Goal: Find contact information: Find contact information

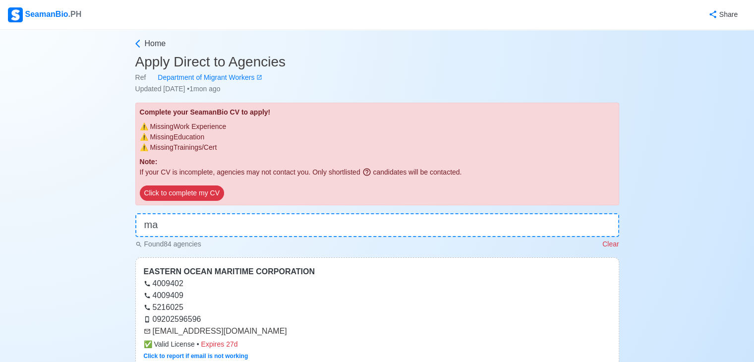
type input "m"
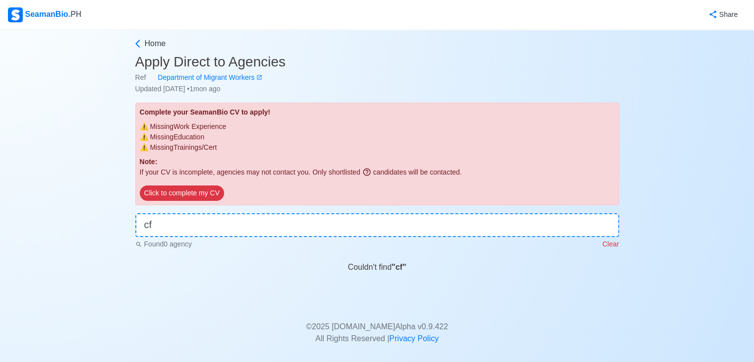
type input "c"
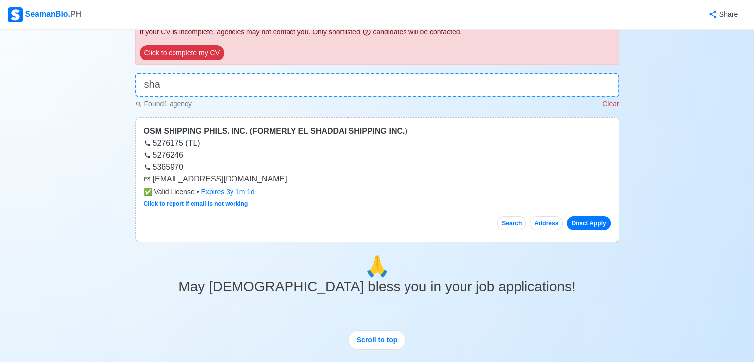
scroll to position [127, 0]
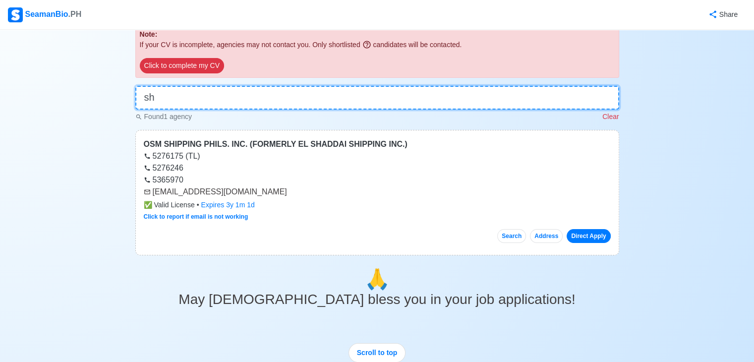
type input "s"
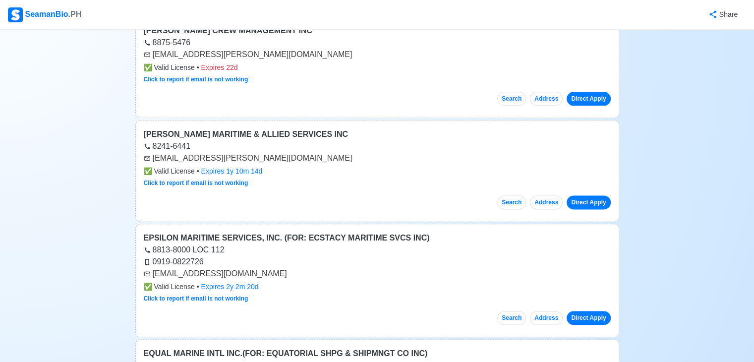
scroll to position [1367, 0]
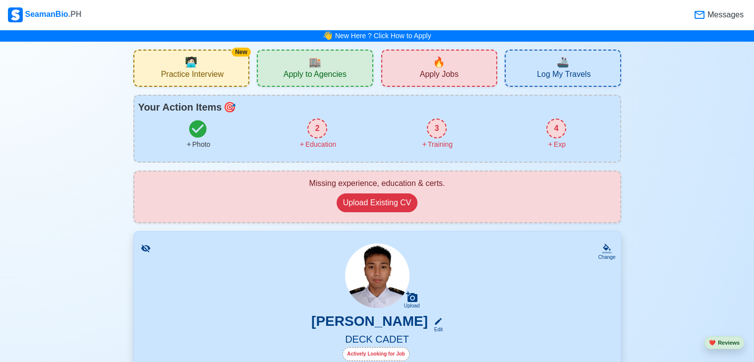
click at [460, 75] on div "🔥 Apply Jobs" at bounding box center [439, 68] width 117 height 37
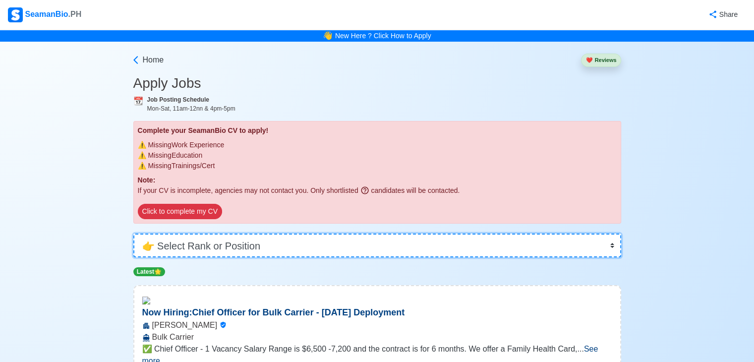
click at [246, 248] on select "👉 Select Rank or Position Master Chief Officer 2nd Officer 3rd Officer Junior O…" at bounding box center [377, 246] width 488 height 24
click at [133, 234] on select "👉 Select Rank or Position Master Chief Officer 2nd Officer 3rd Officer Junior O…" at bounding box center [377, 246] width 488 height 24
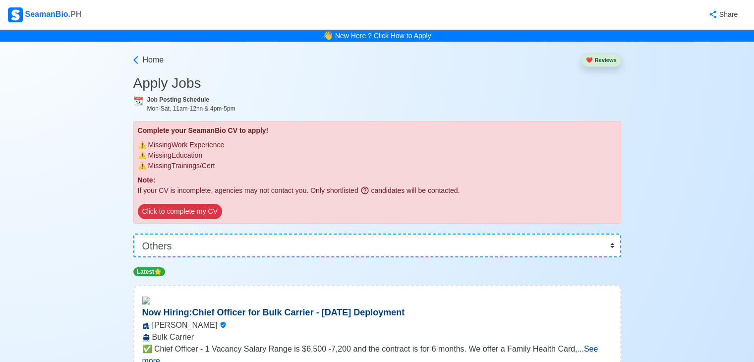
click at [611, 219] on div "Click to complete my CV" at bounding box center [377, 213] width 479 height 19
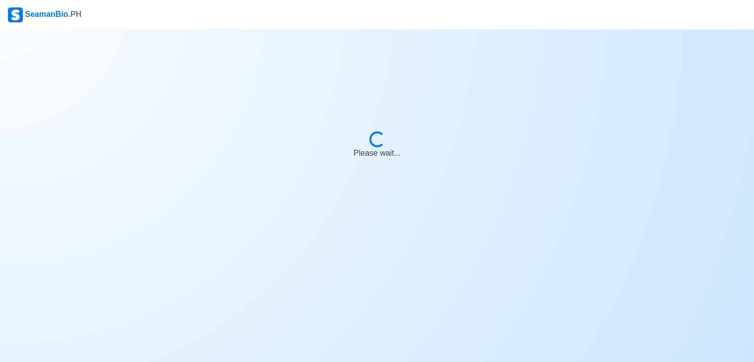
click at [612, 216] on body "SeamanBio .PH Loading... Please wait..." at bounding box center [377, 181] width 754 height 362
click at [613, 212] on body "SeamanBio .PH Loading... Please wait..." at bounding box center [381, 181] width 762 height 362
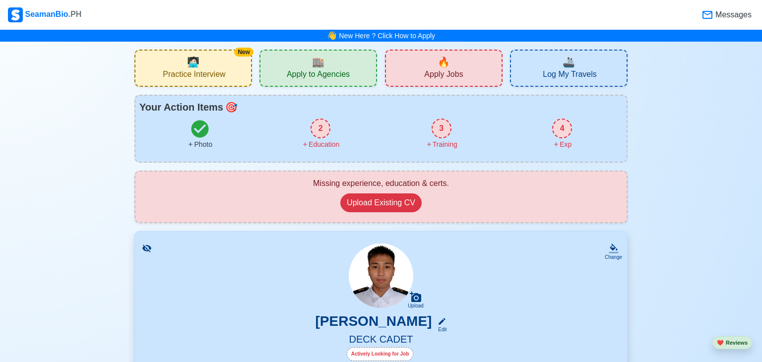
click at [613, 212] on div "Missing experience, education & certs. Upload Existing CV" at bounding box center [380, 197] width 493 height 53
drag, startPoint x: 613, startPoint y: 212, endPoint x: 613, endPoint y: 205, distance: 6.9
click at [613, 211] on div "Missing experience, education & certs. Upload Existing CV" at bounding box center [380, 197] width 493 height 53
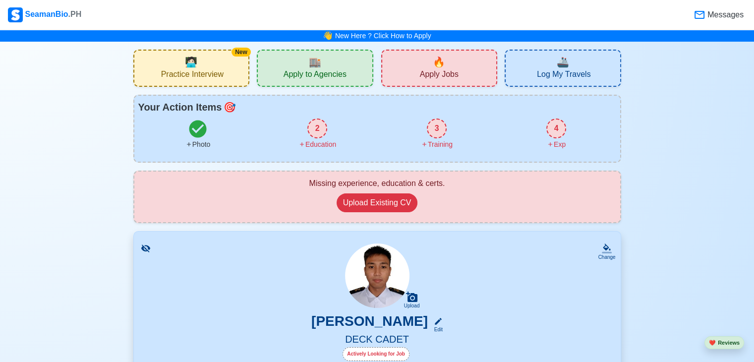
drag, startPoint x: 478, startPoint y: 77, endPoint x: 472, endPoint y: 79, distance: 6.1
click at [477, 78] on div "🔥 Apply Jobs" at bounding box center [439, 68] width 117 height 37
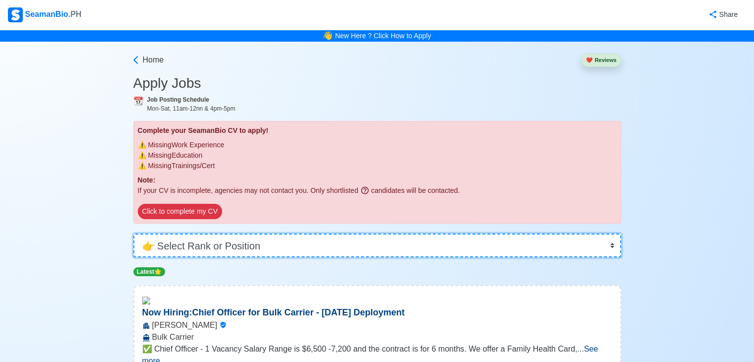
click at [333, 240] on select "👉 Select Rank or Position Master Chief Officer 2nd Officer 3rd Officer Junior O…" at bounding box center [377, 246] width 488 height 24
click at [628, 40] on div "👋 New Here ? Click How to Apply" at bounding box center [377, 36] width 754 height 12
click at [307, 241] on select "👉 Select Rank or Position Master Chief Officer 2nd Officer 3rd Officer Junior O…" at bounding box center [377, 246] width 488 height 24
click at [133, 234] on select "👉 Select Rank or Position Master Chief Officer 2nd Officer 3rd Officer Junior O…" at bounding box center [377, 246] width 488 height 24
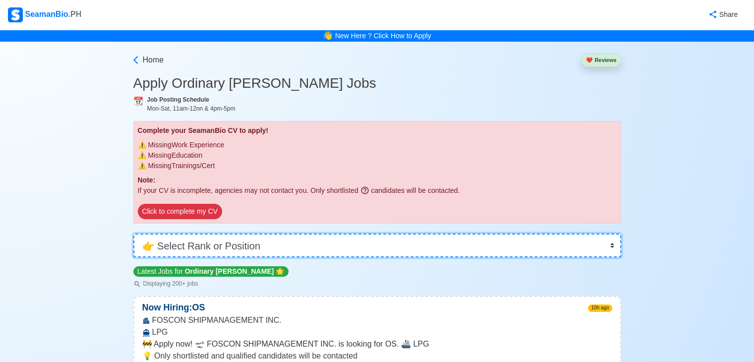
click at [359, 246] on select "👉 Select Rank or Position Master Chief Officer 2nd Officer 3rd Officer Junior O…" at bounding box center [377, 246] width 488 height 24
select select "Cadet"
click at [133, 234] on select "👉 Select Rank or Position Master Chief Officer 2nd Officer 3rd Officer Junior O…" at bounding box center [377, 246] width 488 height 24
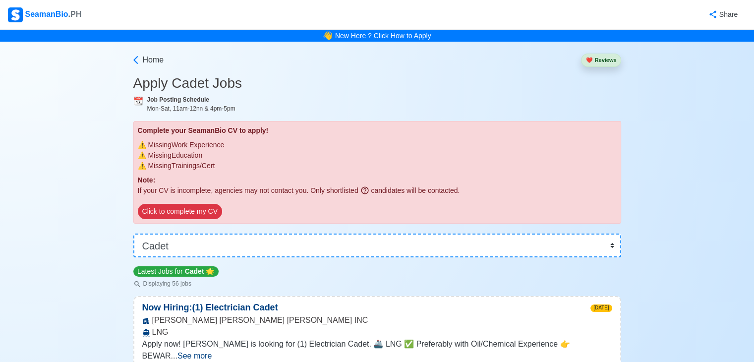
click at [167, 61] on div "Home ❤️ Reviews" at bounding box center [377, 58] width 488 height 33
click at [154, 60] on span "Home" at bounding box center [153, 60] width 21 height 12
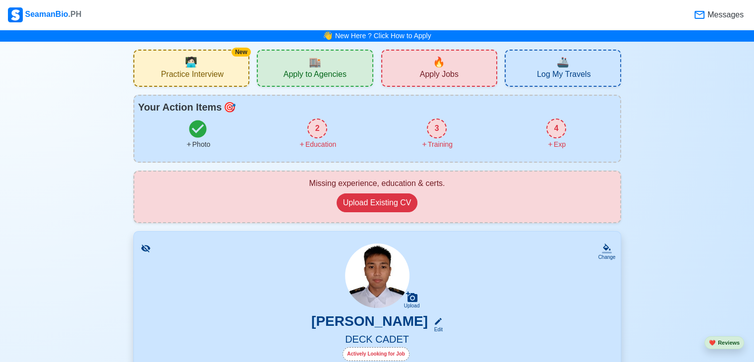
click at [352, 73] on div "🏬 Apply to Agencies" at bounding box center [315, 68] width 117 height 37
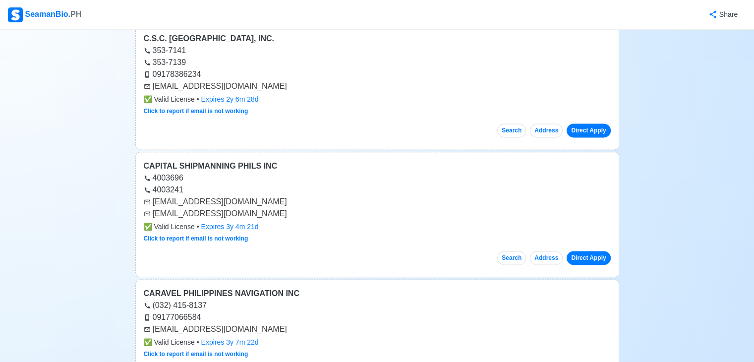
scroll to position [35021, 0]
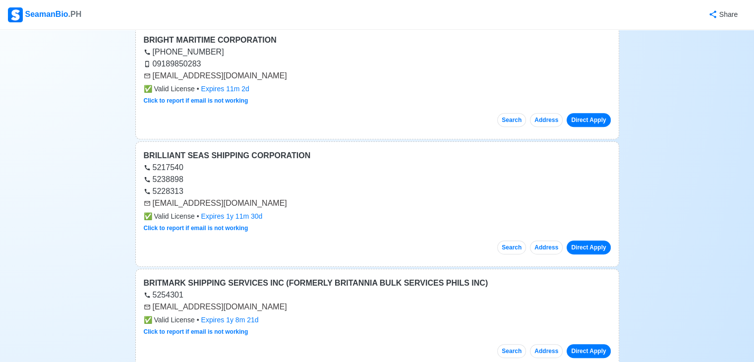
scroll to position [34704, 0]
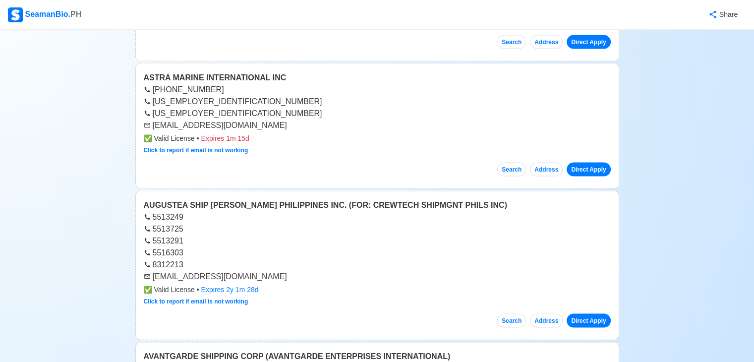
scroll to position [32489, 0]
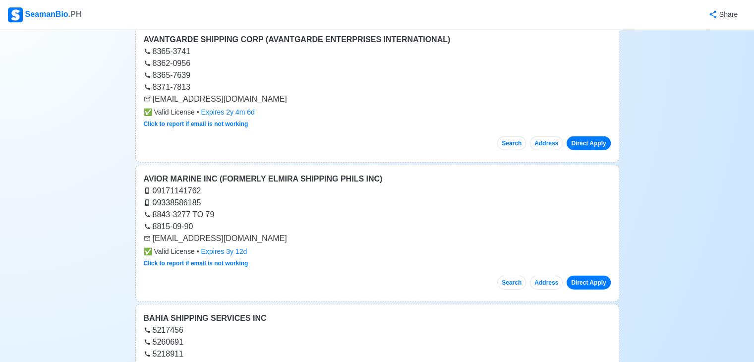
click at [155, 233] on div "[EMAIL_ADDRESS][DOMAIN_NAME]" at bounding box center [377, 239] width 467 height 12
drag, startPoint x: 155, startPoint y: 92, endPoint x: 249, endPoint y: 93, distance: 93.7
click at [249, 233] on div "[EMAIL_ADDRESS][DOMAIN_NAME]" at bounding box center [377, 239] width 467 height 12
copy div "[EMAIL_ADDRESS][DOMAIN_NAME]"
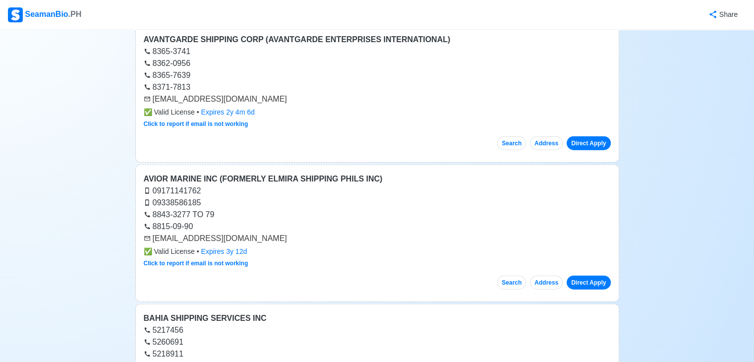
scroll to position [32172, 0]
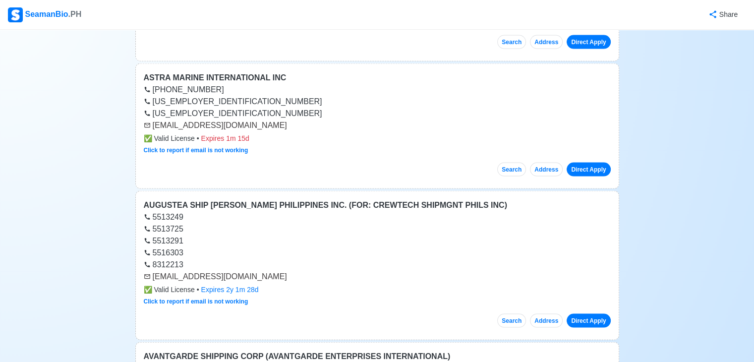
drag, startPoint x: 420, startPoint y: 311, endPoint x: 405, endPoint y: 322, distance: 18.2
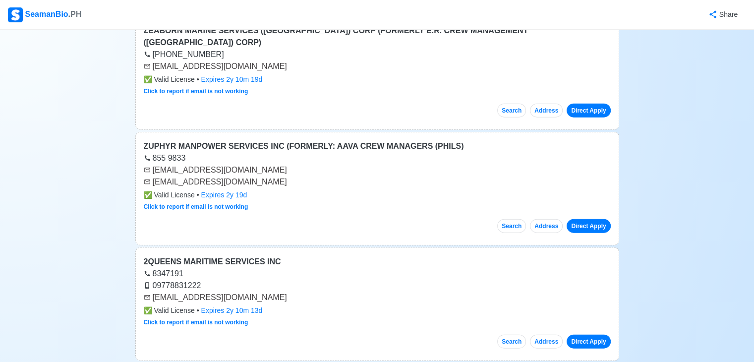
scroll to position [28374, 0]
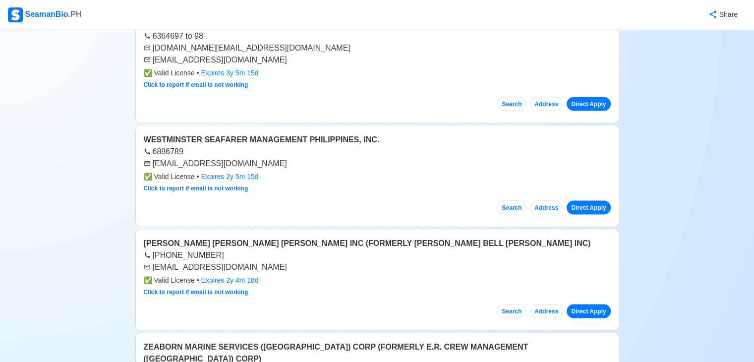
drag, startPoint x: 154, startPoint y: 251, endPoint x: 266, endPoint y: 256, distance: 112.7
copy div "[EMAIL_ADDRESS][DOMAIN_NAME]"
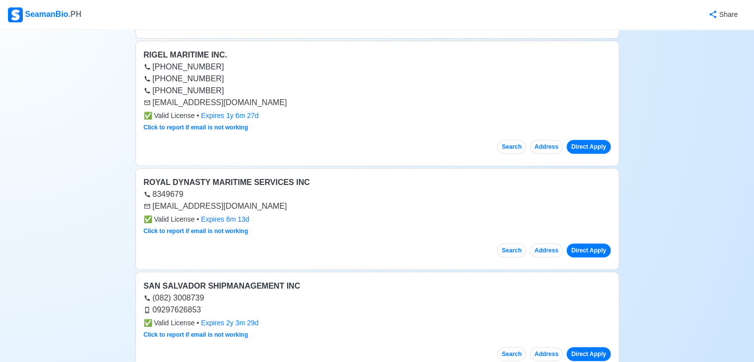
scroll to position [18562, 0]
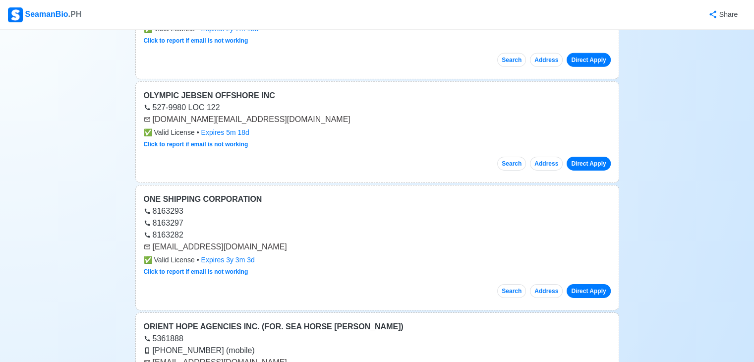
scroll to position [0, 0]
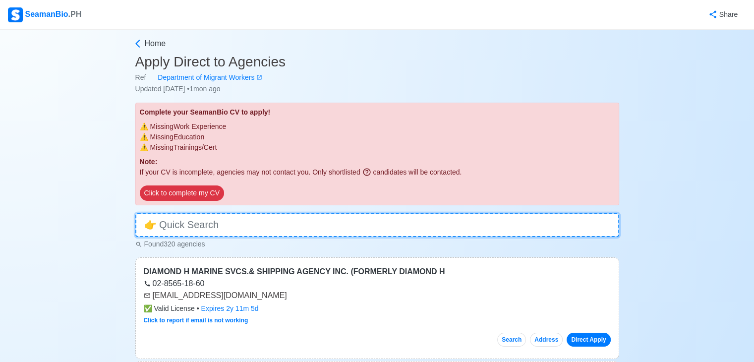
click at [252, 229] on input at bounding box center [377, 225] width 484 height 24
click at [253, 229] on input at bounding box center [377, 225] width 484 height 24
type input "a"
type input "A"
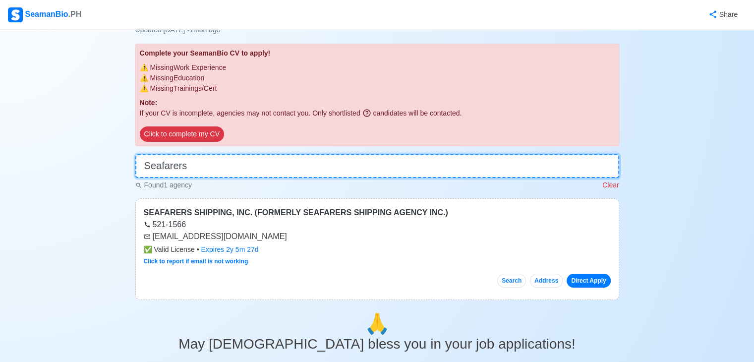
scroll to position [63, 0]
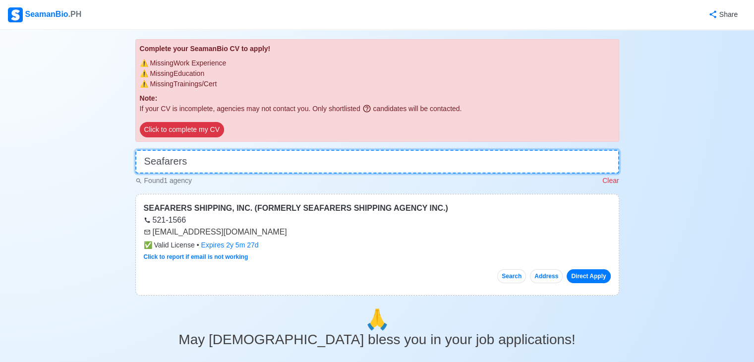
type input "Seafarers"
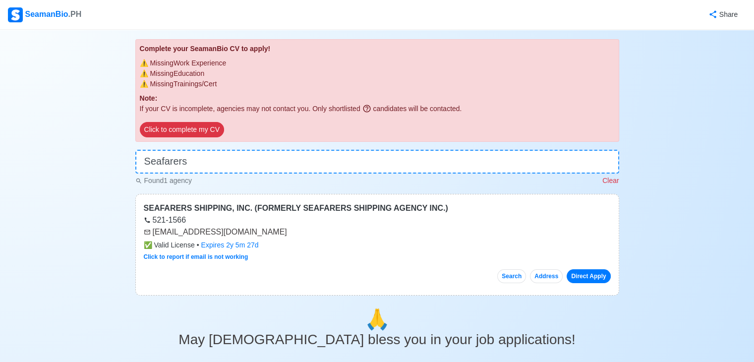
click at [154, 231] on div "[EMAIL_ADDRESS][DOMAIN_NAME]" at bounding box center [377, 232] width 467 height 12
drag, startPoint x: 154, startPoint y: 231, endPoint x: 248, endPoint y: 232, distance: 94.2
click at [248, 232] on div "[EMAIL_ADDRESS][DOMAIN_NAME]" at bounding box center [377, 232] width 467 height 12
copy div "[EMAIL_ADDRESS][DOMAIN_NAME]"
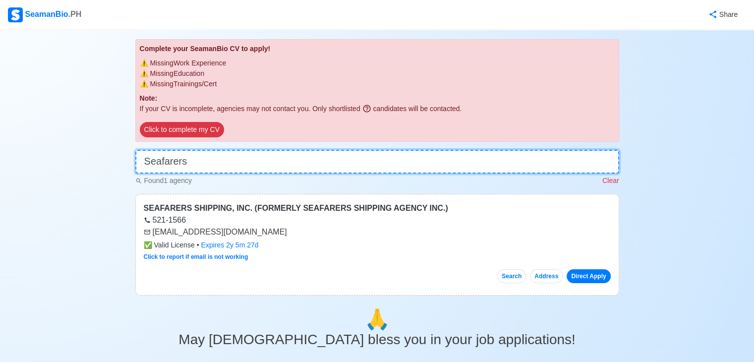
click at [426, 157] on input "Seafarers" at bounding box center [377, 162] width 484 height 24
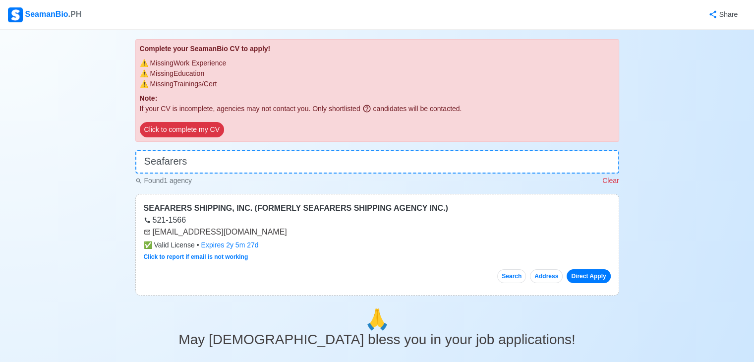
click at [426, 146] on main "Home Apply Direct to Agencies Ref Department of Migrant Workers Updated [DATE] …" at bounding box center [377, 266] width 499 height 585
click at [427, 133] on div "Click to complete my CV" at bounding box center [377, 131] width 475 height 19
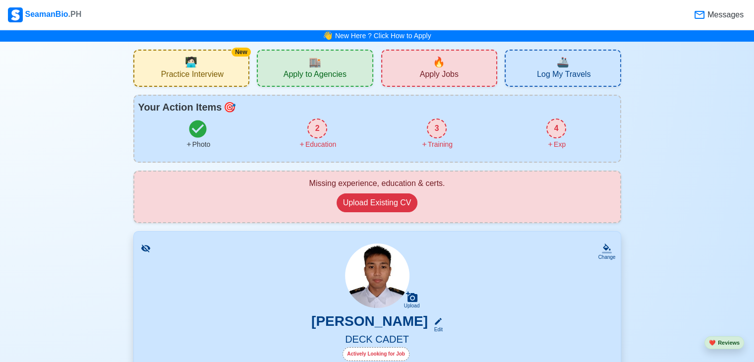
drag, startPoint x: 281, startPoint y: 82, endPoint x: 285, endPoint y: 77, distance: 6.1
click at [281, 82] on div "🏬 Apply to Agencies" at bounding box center [315, 68] width 117 height 37
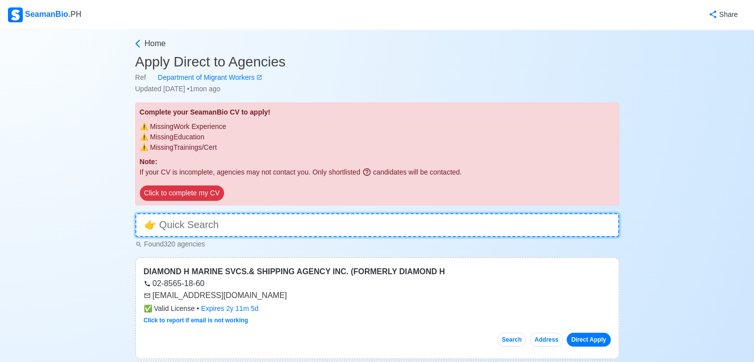
click at [162, 222] on input at bounding box center [377, 225] width 484 height 24
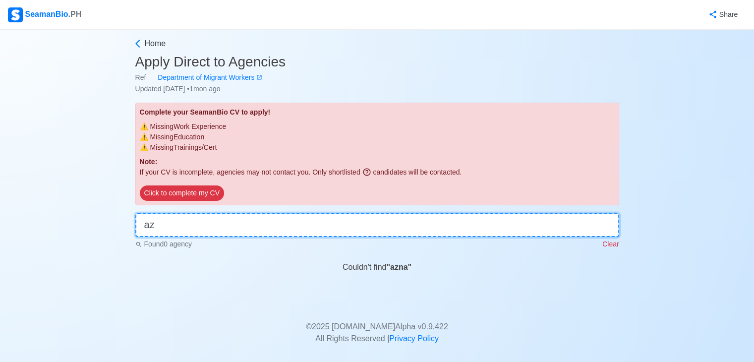
type input "a"
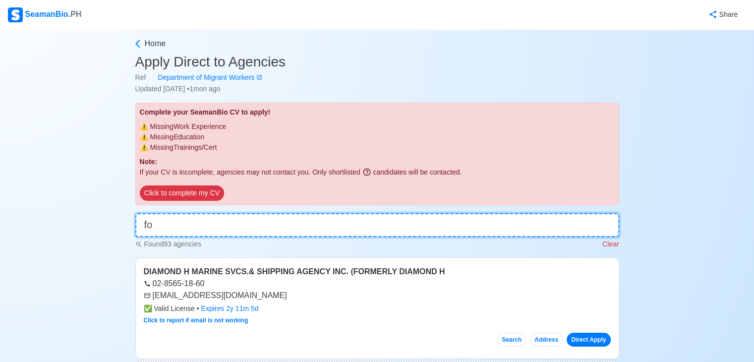
type input "f"
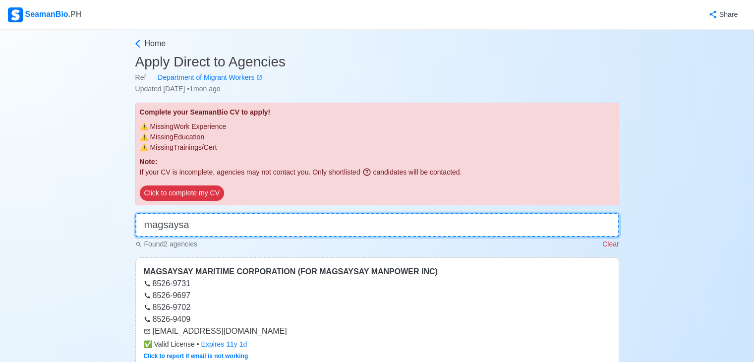
type input "magsaysay"
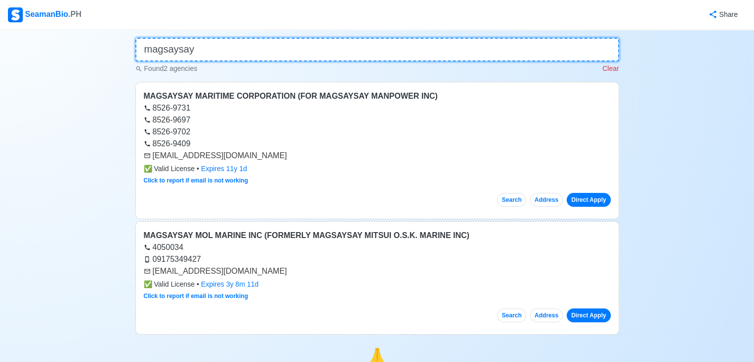
scroll to position [177, 0]
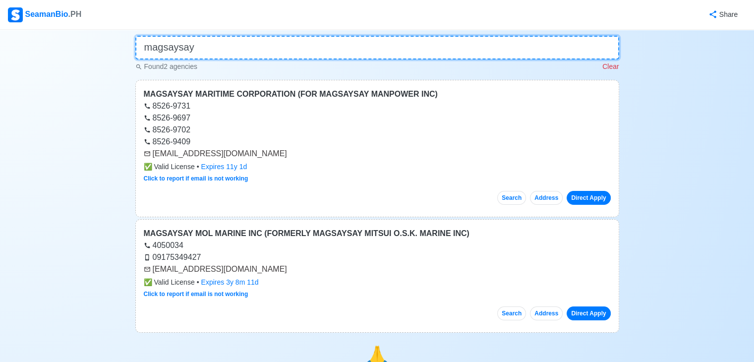
click at [212, 38] on input "magsaysay" at bounding box center [377, 48] width 484 height 24
click at [212, 39] on input "magsaysay" at bounding box center [377, 48] width 484 height 24
click at [216, 49] on input "magsaysay" at bounding box center [377, 48] width 484 height 24
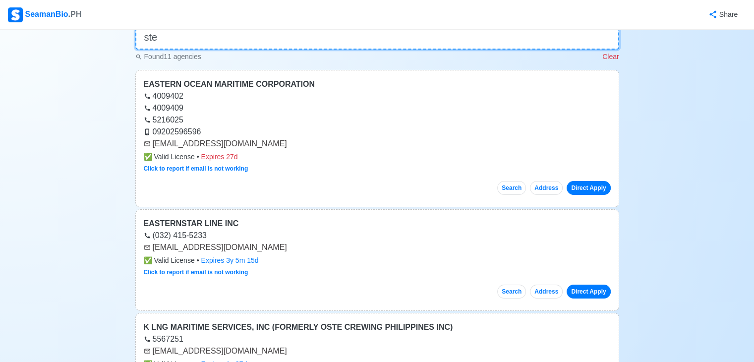
scroll to position [0, 0]
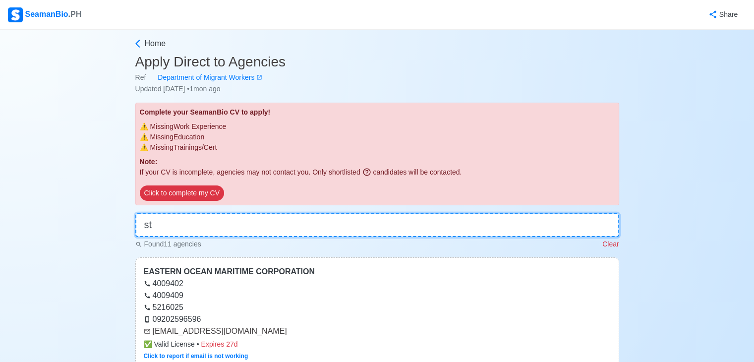
type input "s"
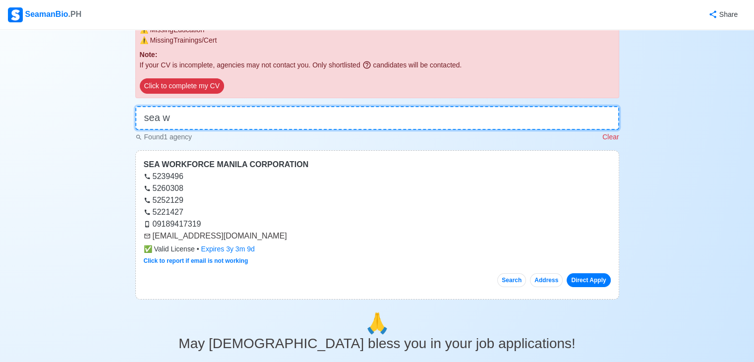
scroll to position [108, 0]
type input "sea w"
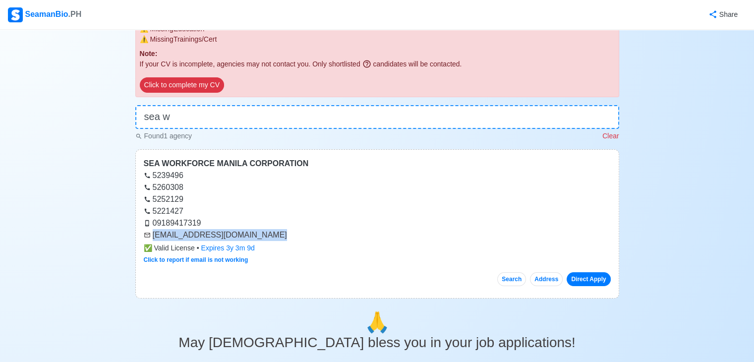
drag, startPoint x: 154, startPoint y: 234, endPoint x: 281, endPoint y: 238, distance: 127.0
click at [281, 238] on div "[EMAIL_ADDRESS][DOMAIN_NAME]" at bounding box center [377, 235] width 467 height 12
copy div "[EMAIL_ADDRESS][DOMAIN_NAME]"
click at [617, 133] on p "Clear" at bounding box center [610, 136] width 16 height 10
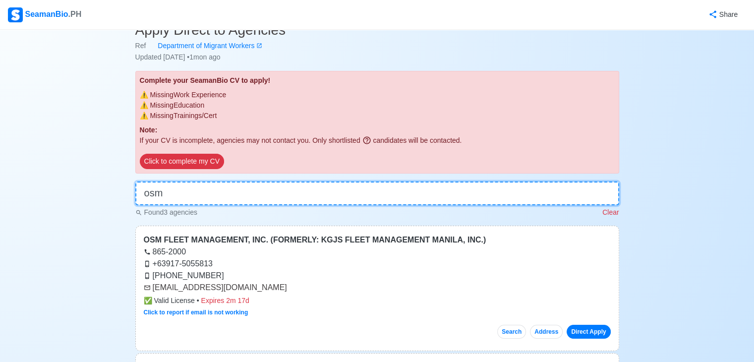
scroll to position [0, 0]
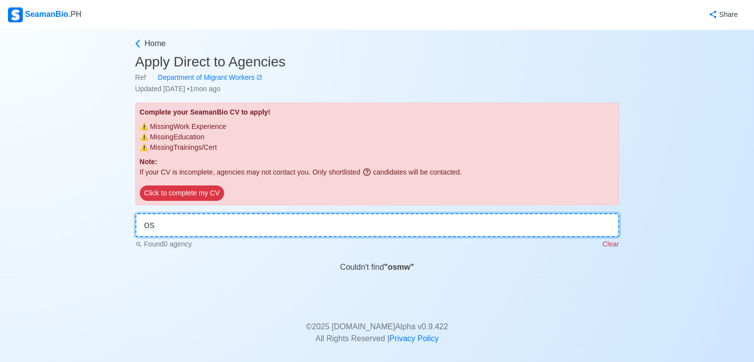
type input "o"
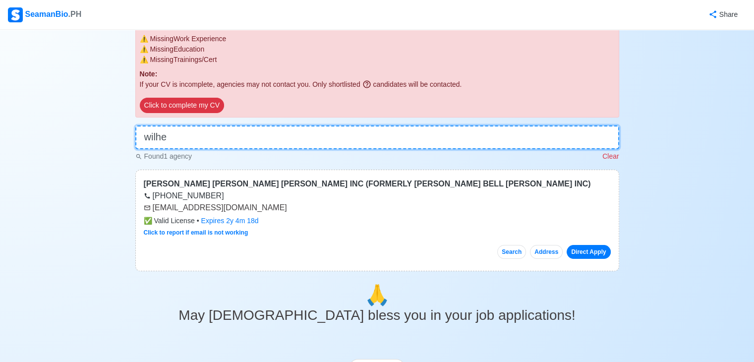
scroll to position [110, 0]
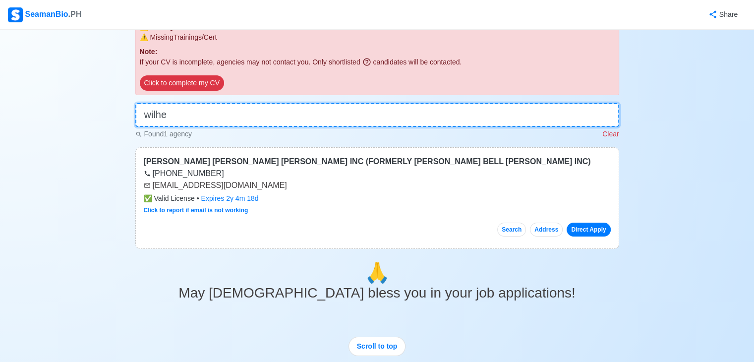
type input "wilhe"
drag, startPoint x: 153, startPoint y: 187, endPoint x: 264, endPoint y: 191, distance: 111.6
click at [263, 191] on div "[PERSON_NAME] [PERSON_NAME] [PERSON_NAME] INC (FORMERLY [PERSON_NAME] BELL [PER…" at bounding box center [377, 198] width 484 height 102
drag, startPoint x: 264, startPoint y: 191, endPoint x: 282, endPoint y: 190, distance: 17.4
click at [279, 190] on div "[EMAIL_ADDRESS][DOMAIN_NAME]" at bounding box center [377, 185] width 467 height 12
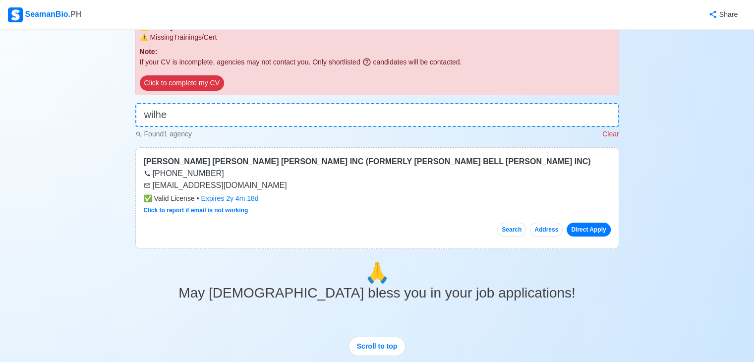
click at [149, 185] on div "[EMAIL_ADDRESS][DOMAIN_NAME]" at bounding box center [377, 185] width 467 height 12
click at [154, 185] on div "[EMAIL_ADDRESS][DOMAIN_NAME]" at bounding box center [377, 185] width 467 height 12
click at [155, 185] on div "[EMAIL_ADDRESS][DOMAIN_NAME]" at bounding box center [377, 185] width 467 height 12
drag, startPoint x: 158, startPoint y: 185, endPoint x: 163, endPoint y: 185, distance: 5.0
click at [162, 185] on div "[EMAIL_ADDRESS][DOMAIN_NAME]" at bounding box center [377, 185] width 467 height 12
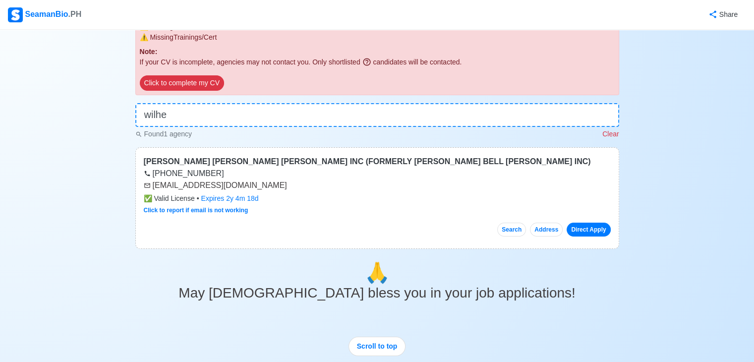
drag, startPoint x: 152, startPoint y: 184, endPoint x: 288, endPoint y: 187, distance: 135.9
click at [288, 187] on div "[EMAIL_ADDRESS][DOMAIN_NAME]" at bounding box center [377, 185] width 467 height 12
copy div "[EMAIL_ADDRESS][DOMAIN_NAME]"
click at [311, 117] on input "wilhe" at bounding box center [377, 115] width 484 height 24
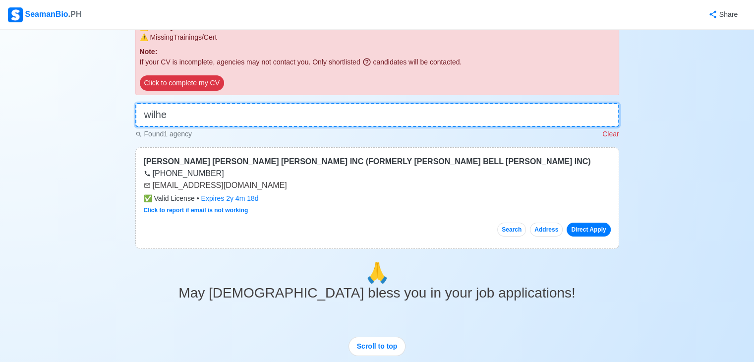
click at [311, 117] on input "wilhe" at bounding box center [377, 115] width 484 height 24
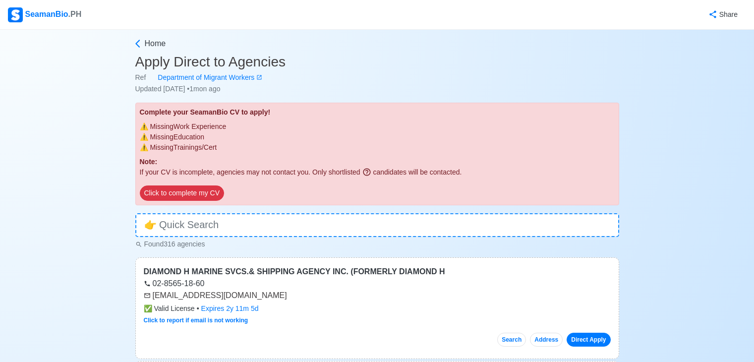
scroll to position [110, 0]
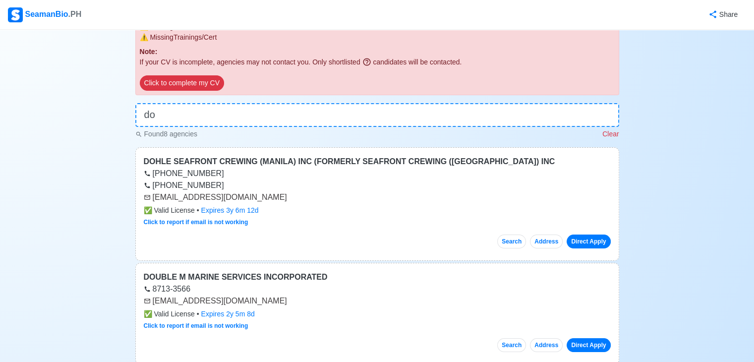
drag, startPoint x: 152, startPoint y: 195, endPoint x: 277, endPoint y: 199, distance: 125.0
click at [277, 199] on div "[EMAIL_ADDRESS][DOMAIN_NAME]" at bounding box center [377, 197] width 467 height 12
copy div "[EMAIL_ADDRESS][DOMAIN_NAME]"
click at [245, 104] on input "do" at bounding box center [377, 115] width 484 height 24
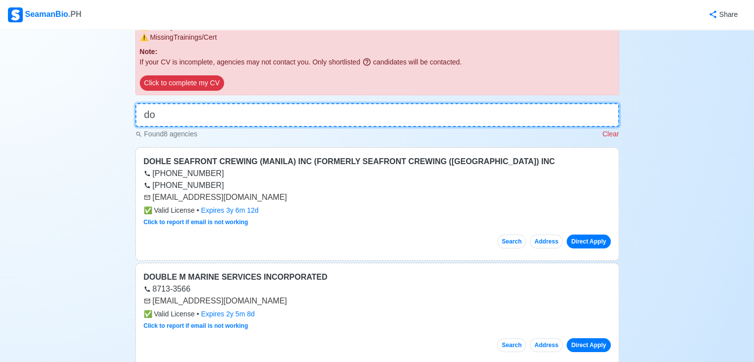
click at [243, 104] on input "do" at bounding box center [377, 115] width 484 height 24
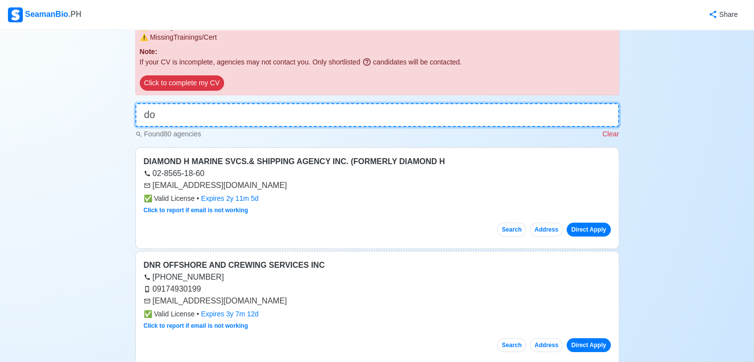
type input "d"
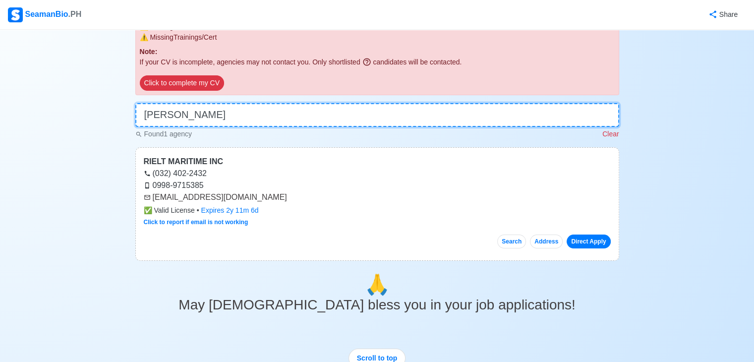
type input "Riel"
drag, startPoint x: 153, startPoint y: 195, endPoint x: 274, endPoint y: 193, distance: 121.0
click at [274, 193] on div "[EMAIL_ADDRESS][DOMAIN_NAME]" at bounding box center [377, 197] width 467 height 12
copy div "[EMAIL_ADDRESS][DOMAIN_NAME]"
click at [234, 111] on input "Riel" at bounding box center [377, 115] width 484 height 24
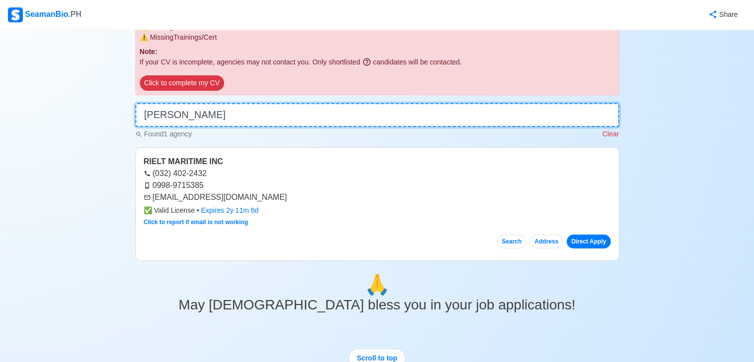
click at [234, 111] on input "Riel" at bounding box center [377, 115] width 484 height 24
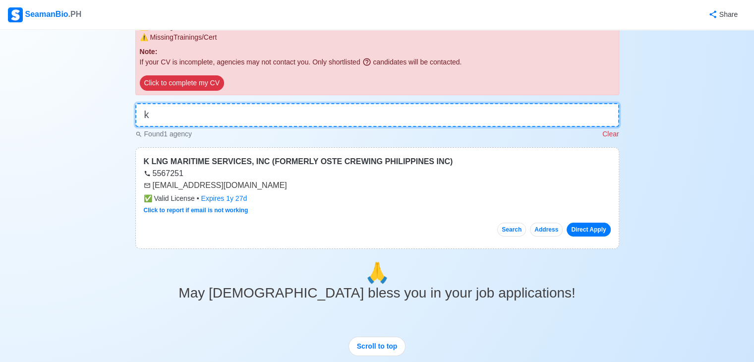
type input "k"
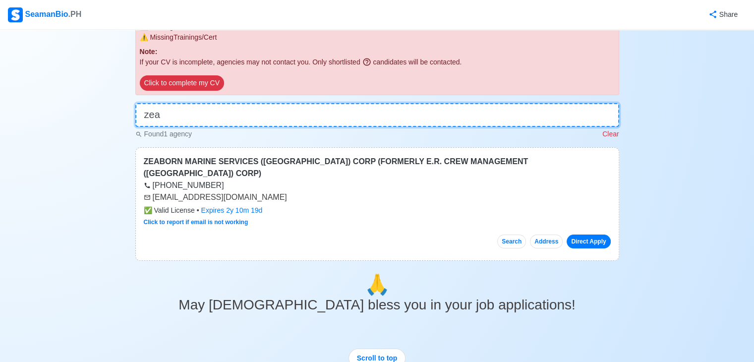
type input "zea"
click at [190, 115] on input "zea" at bounding box center [377, 115] width 484 height 24
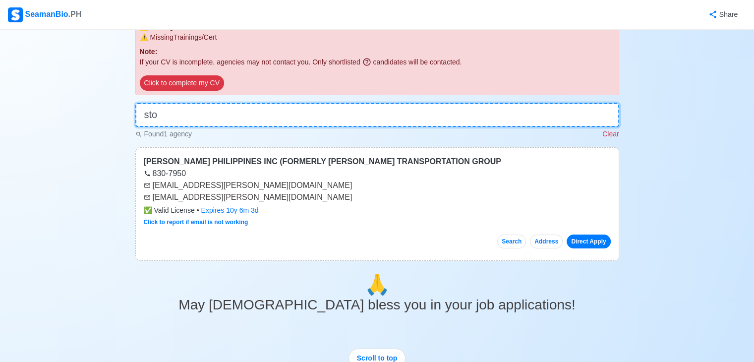
type input "sto"
drag, startPoint x: 152, startPoint y: 185, endPoint x: 221, endPoint y: 186, distance: 69.4
click at [221, 186] on div "[EMAIL_ADDRESS][PERSON_NAME][DOMAIN_NAME]" at bounding box center [377, 185] width 467 height 12
copy div "[EMAIL_ADDRESS][PERSON_NAME][DOMAIN_NAME]"
click at [190, 194] on div "[EMAIL_ADDRESS][PERSON_NAME][DOMAIN_NAME]" at bounding box center [377, 197] width 467 height 12
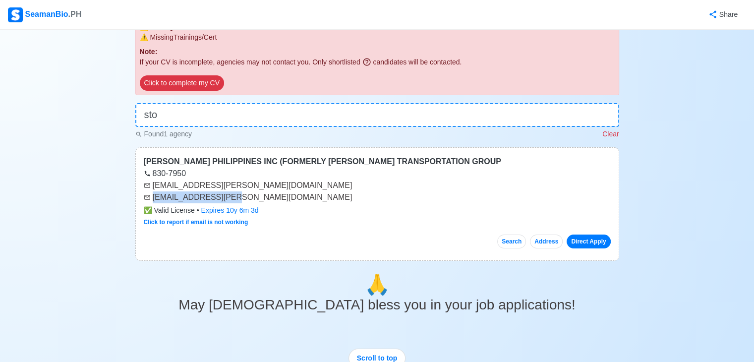
drag, startPoint x: 153, startPoint y: 196, endPoint x: 226, endPoint y: 201, distance: 73.5
click at [226, 201] on div "[EMAIL_ADDRESS][PERSON_NAME][DOMAIN_NAME]" at bounding box center [377, 197] width 467 height 12
drag, startPoint x: 152, startPoint y: 196, endPoint x: 229, endPoint y: 194, distance: 76.9
click at [229, 194] on div "[EMAIL_ADDRESS][PERSON_NAME][DOMAIN_NAME]" at bounding box center [377, 197] width 467 height 12
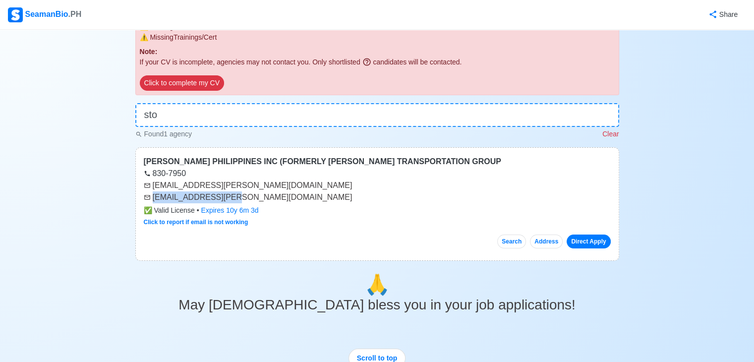
copy div "[EMAIL_ADDRESS][PERSON_NAME][DOMAIN_NAME]"
click at [228, 117] on input "sto" at bounding box center [377, 115] width 484 height 24
click at [229, 116] on input "sto" at bounding box center [377, 115] width 484 height 24
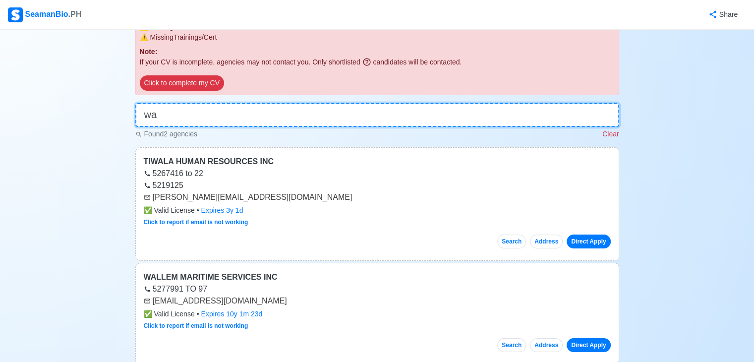
type input "w"
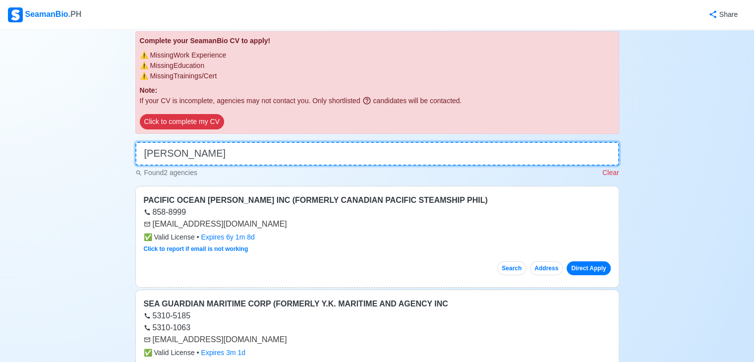
scroll to position [69, 0]
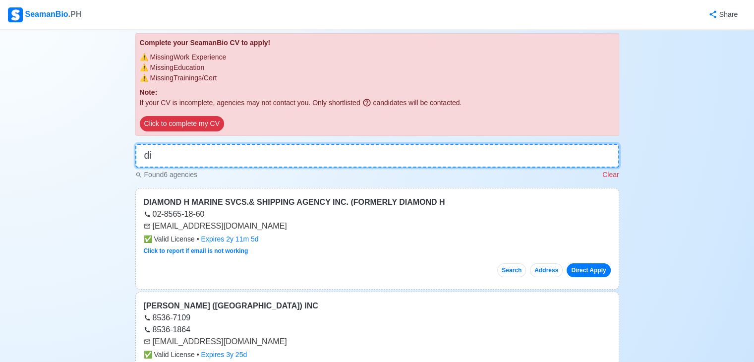
type input "d"
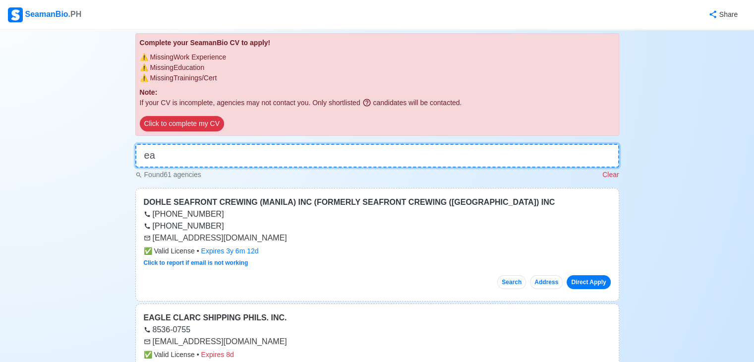
type input "e"
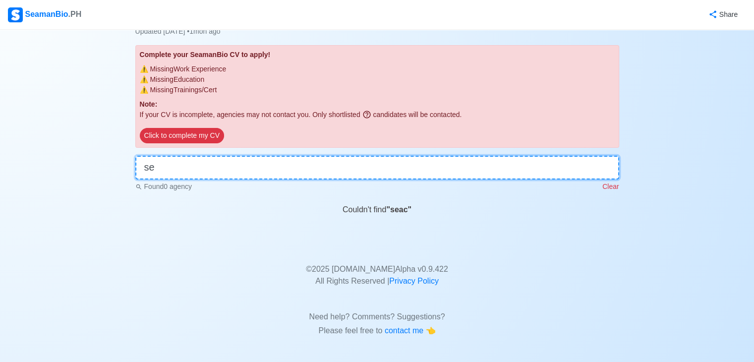
type input "s"
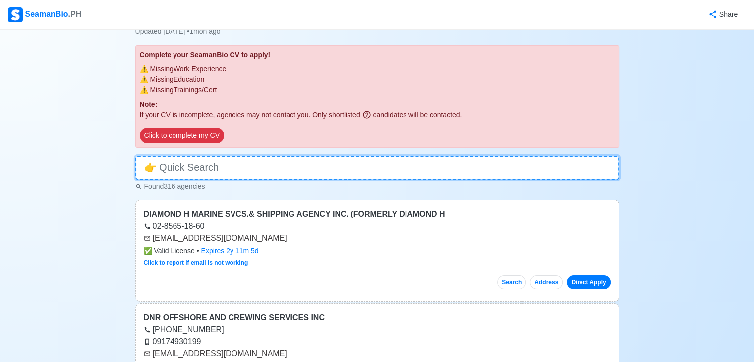
scroll to position [69, 0]
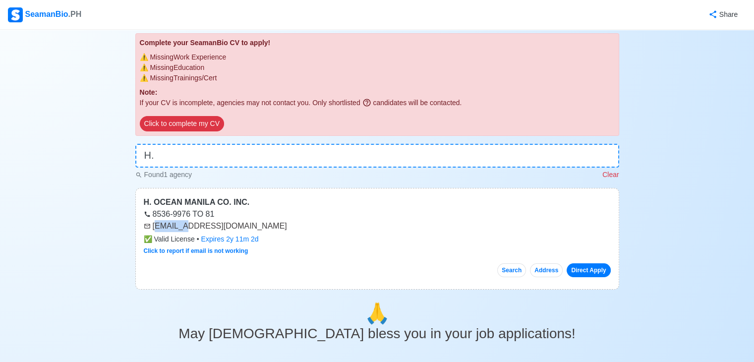
drag, startPoint x: 154, startPoint y: 226, endPoint x: 177, endPoint y: 226, distance: 22.8
click at [179, 227] on div "[EMAIL_ADDRESS][DOMAIN_NAME]" at bounding box center [377, 226] width 467 height 12
click at [338, 226] on div "[EMAIL_ADDRESS][DOMAIN_NAME]" at bounding box center [377, 226] width 467 height 12
drag, startPoint x: 153, startPoint y: 227, endPoint x: 272, endPoint y: 224, distance: 119.0
click at [272, 224] on div "[EMAIL_ADDRESS][DOMAIN_NAME]" at bounding box center [377, 226] width 467 height 12
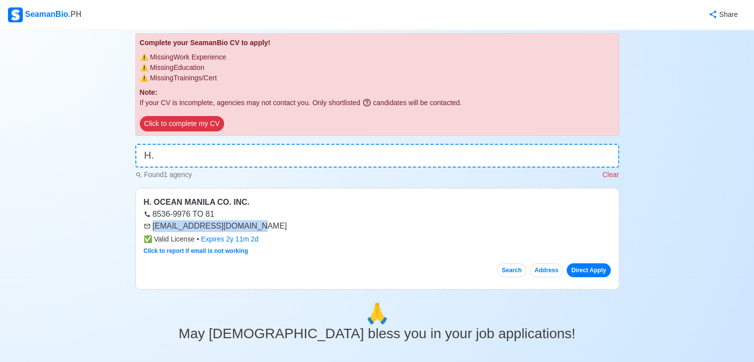
copy div "[EMAIL_ADDRESS][DOMAIN_NAME]"
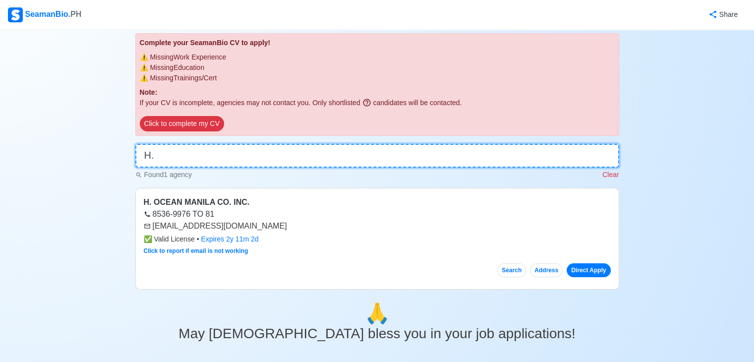
click at [287, 155] on input "H." at bounding box center [377, 156] width 484 height 24
type input "H"
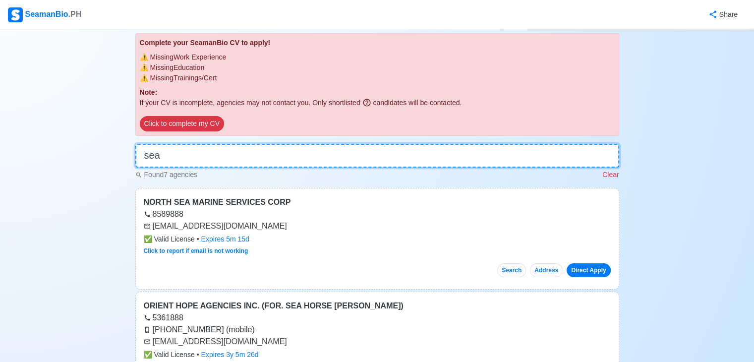
type input "sea w"
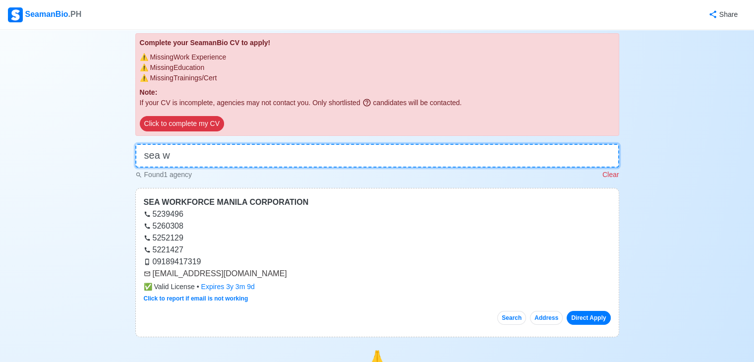
click at [268, 163] on input "sea w" at bounding box center [377, 156] width 484 height 24
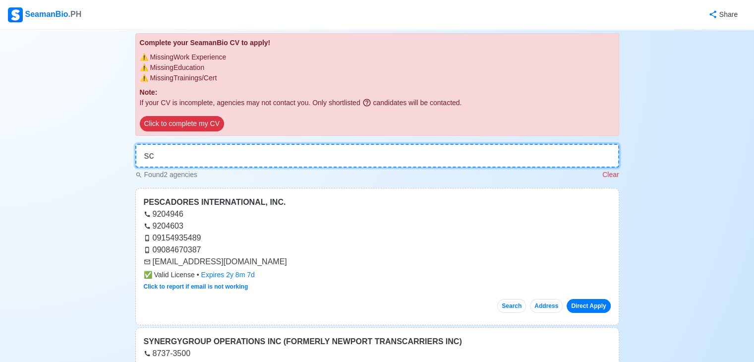
type input "s"
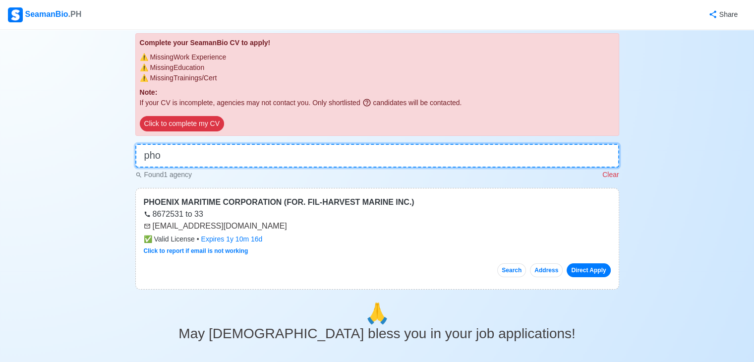
type input "pho"
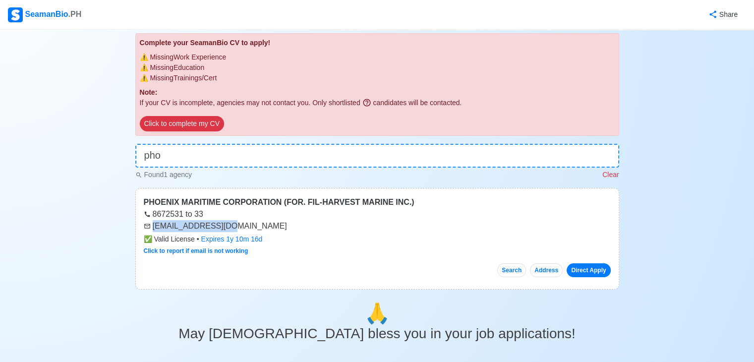
drag, startPoint x: 153, startPoint y: 225, endPoint x: 217, endPoint y: 219, distance: 64.2
click at [228, 229] on div "[EMAIL_ADDRESS][DOMAIN_NAME]" at bounding box center [377, 226] width 467 height 12
copy div "[EMAIL_ADDRESS][DOMAIN_NAME]"
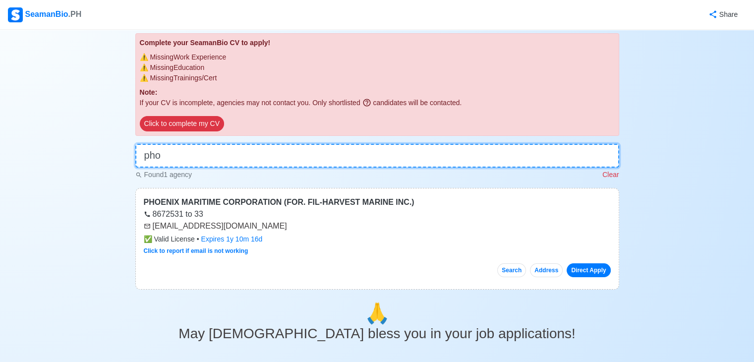
click at [203, 149] on input "pho" at bounding box center [377, 156] width 484 height 24
click at [203, 150] on input "pho" at bounding box center [377, 156] width 484 height 24
click at [203, 151] on input "pho" at bounding box center [377, 156] width 484 height 24
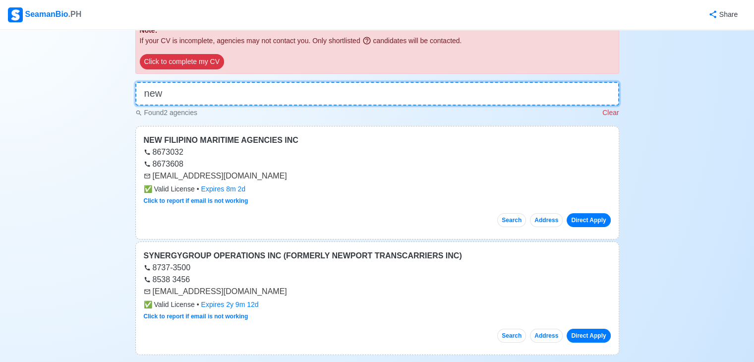
scroll to position [135, 0]
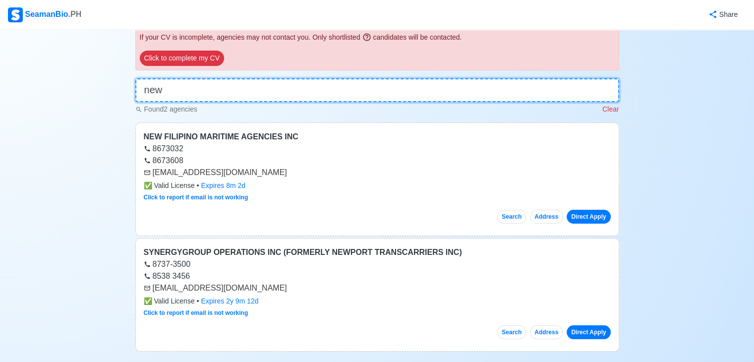
type input "new"
click at [149, 173] on icon at bounding box center [147, 173] width 6 height 4
click at [151, 173] on div "[EMAIL_ADDRESS][DOMAIN_NAME]" at bounding box center [377, 173] width 467 height 12
click at [151, 172] on div "[EMAIL_ADDRESS][DOMAIN_NAME]" at bounding box center [377, 173] width 467 height 12
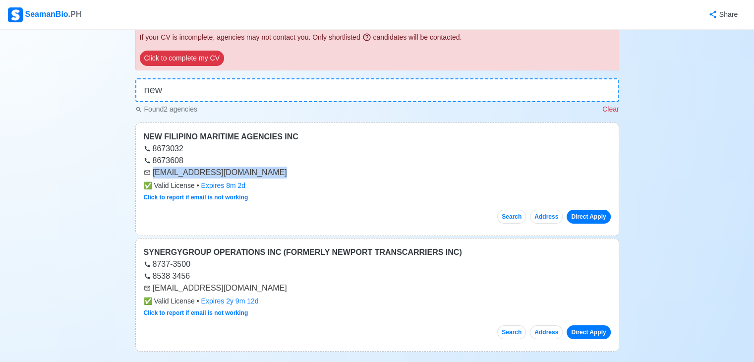
drag, startPoint x: 151, startPoint y: 172, endPoint x: 180, endPoint y: 170, distance: 29.4
click at [180, 170] on div "[EMAIL_ADDRESS][DOMAIN_NAME]" at bounding box center [377, 173] width 467 height 12
copy div "[EMAIL_ADDRESS][DOMAIN_NAME]"
click at [370, 85] on input "new" at bounding box center [377, 90] width 484 height 24
click at [370, 84] on input "new" at bounding box center [377, 90] width 484 height 24
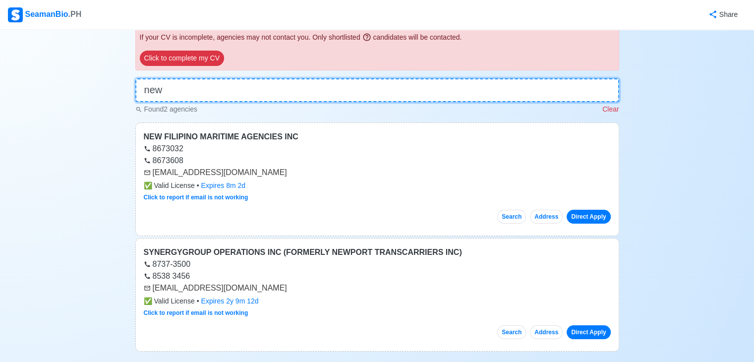
click at [370, 84] on input "new" at bounding box center [377, 90] width 484 height 24
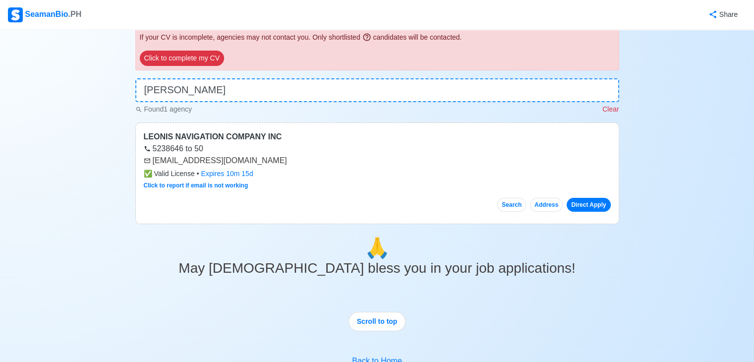
drag, startPoint x: 152, startPoint y: 159, endPoint x: 158, endPoint y: 160, distance: 5.7
click at [152, 159] on div "[EMAIL_ADDRESS][DOMAIN_NAME]" at bounding box center [377, 161] width 467 height 12
drag, startPoint x: 158, startPoint y: 160, endPoint x: 268, endPoint y: 157, distance: 110.1
click at [268, 157] on div "[EMAIL_ADDRESS][DOMAIN_NAME]" at bounding box center [377, 161] width 467 height 12
copy div "[EMAIL_ADDRESS][DOMAIN_NAME]"
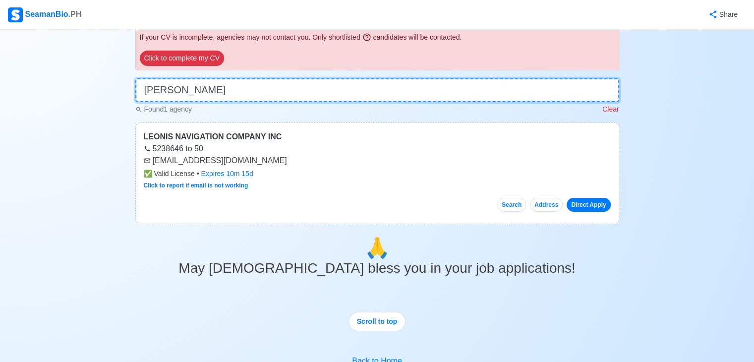
click at [271, 93] on input "leo" at bounding box center [377, 90] width 484 height 24
click at [271, 92] on input "leo" at bounding box center [377, 90] width 484 height 24
click at [271, 91] on input "leo" at bounding box center [377, 90] width 484 height 24
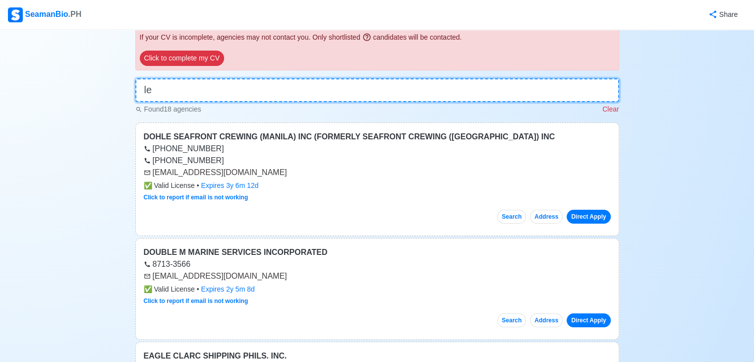
type input "l"
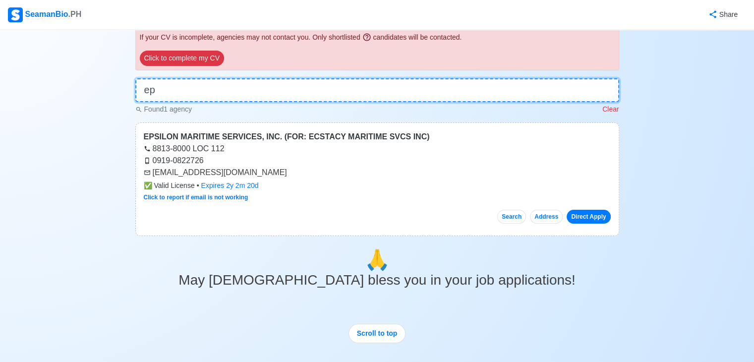
type input "e"
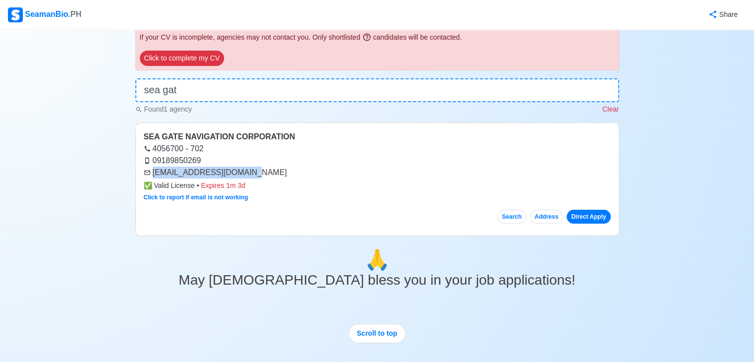
drag, startPoint x: 152, startPoint y: 171, endPoint x: 243, endPoint y: 172, distance: 91.2
click at [243, 172] on div "[EMAIL_ADDRESS][DOMAIN_NAME]" at bounding box center [377, 173] width 467 height 12
copy div "[EMAIL_ADDRESS][DOMAIN_NAME]"
click at [234, 92] on input "sea gat" at bounding box center [377, 90] width 484 height 24
click at [235, 92] on input "sea gat" at bounding box center [377, 90] width 484 height 24
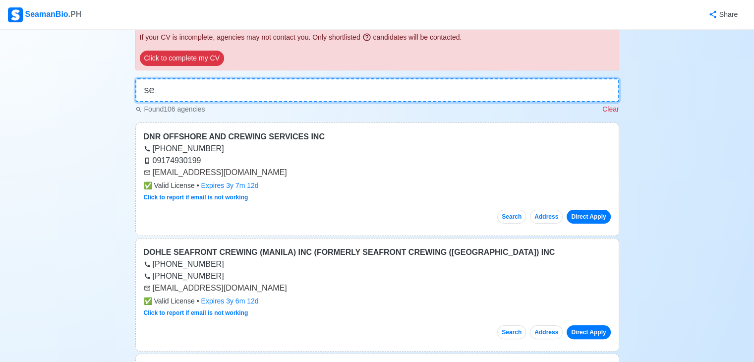
type input "s"
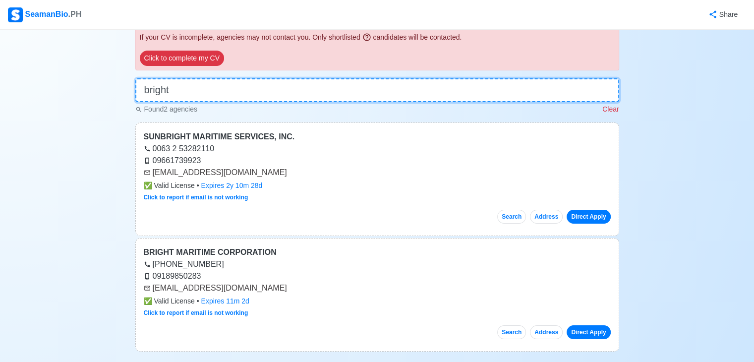
type input "bright"
drag, startPoint x: 151, startPoint y: 286, endPoint x: 246, endPoint y: 288, distance: 95.2
click at [246, 288] on div "[EMAIL_ADDRESS][DOMAIN_NAME]" at bounding box center [377, 288] width 467 height 12
copy div "[EMAIL_ADDRESS][DOMAIN_NAME]"
click at [587, 98] on input "bright" at bounding box center [377, 90] width 484 height 24
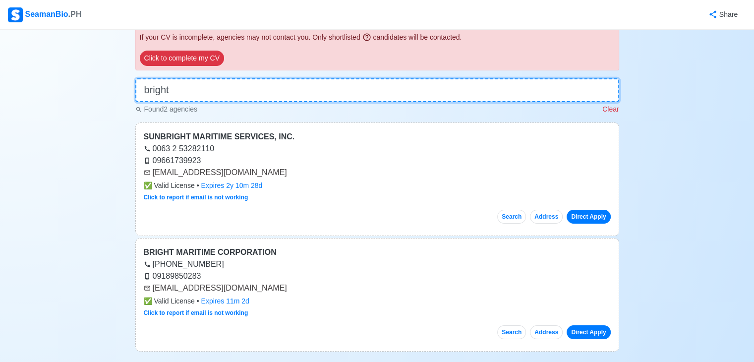
click at [587, 98] on input "bright" at bounding box center [377, 90] width 484 height 24
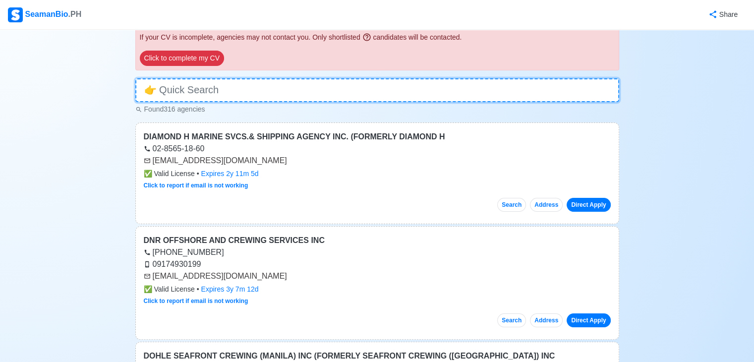
scroll to position [0, 0]
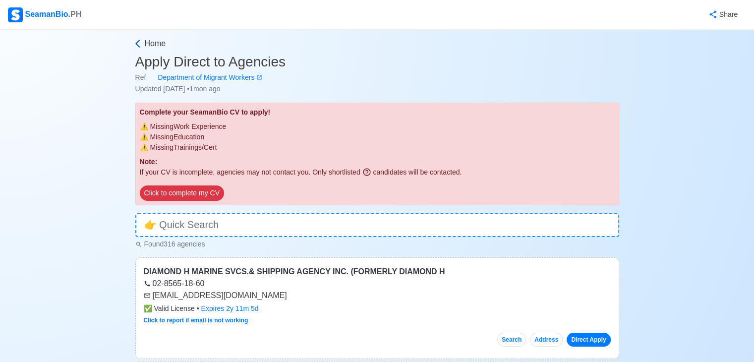
click at [159, 40] on span "Home" at bounding box center [155, 44] width 21 height 12
